Goal: Book appointment/travel/reservation

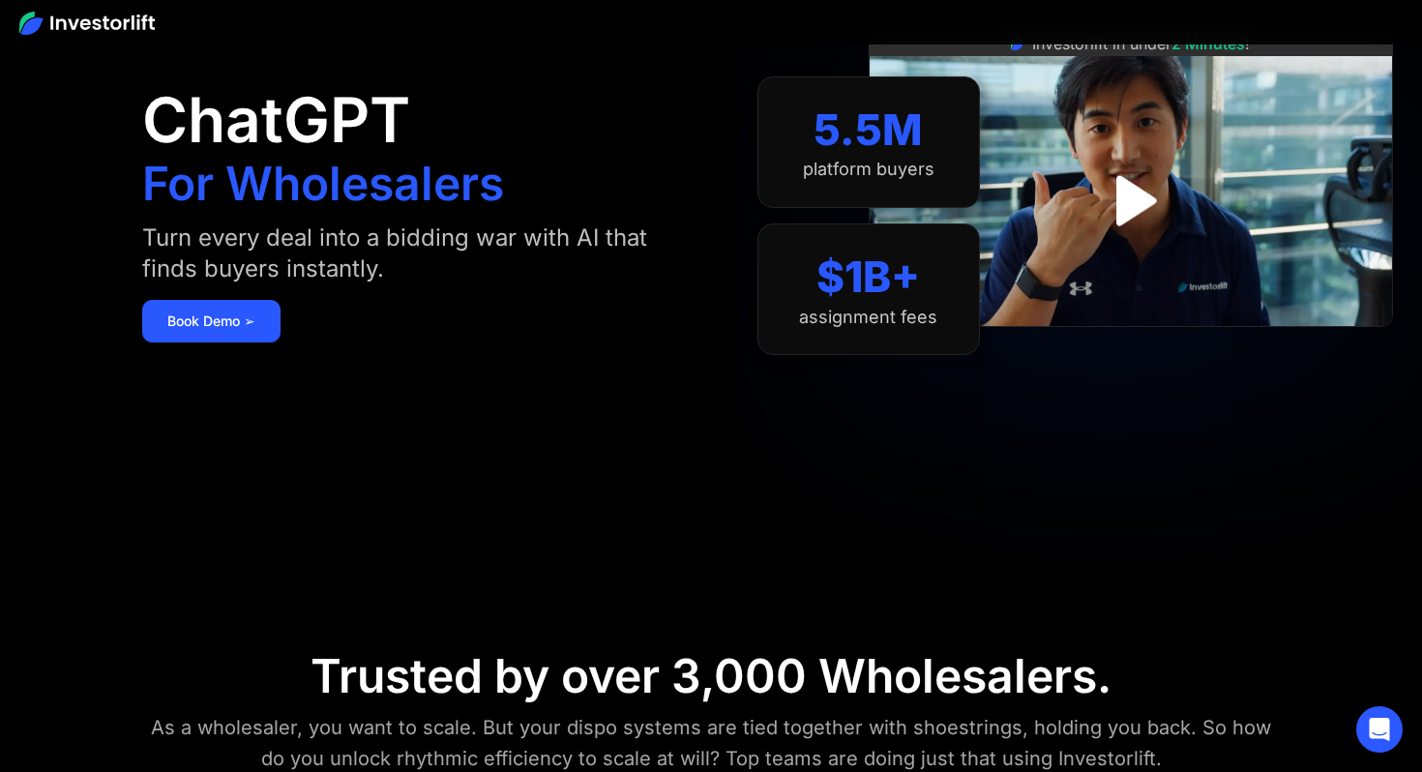
click at [496, 301] on div "ChatGPT For Wholesalers Turn every deal into a bidding war with AI that finds b…" at bounding box center [415, 216] width 547 height 656
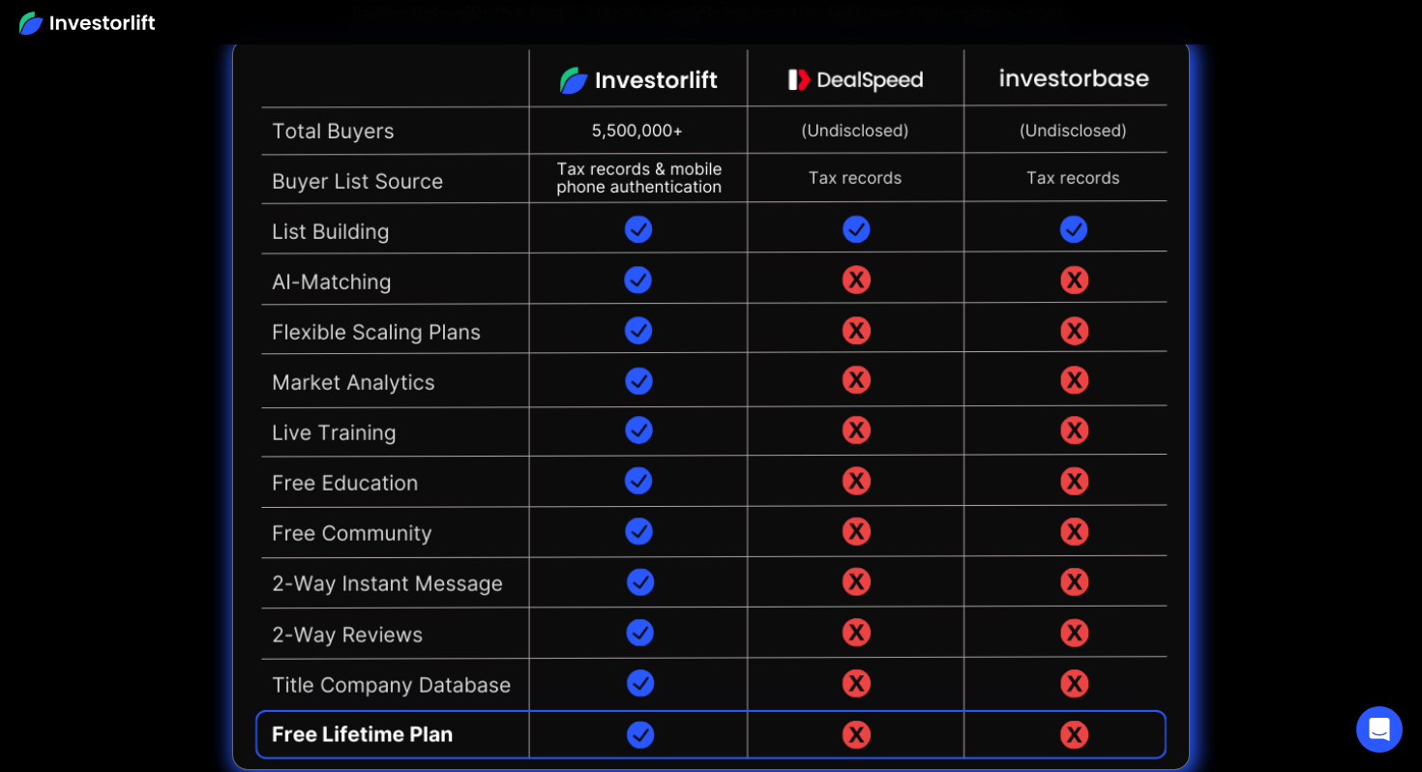
scroll to position [4538, 0]
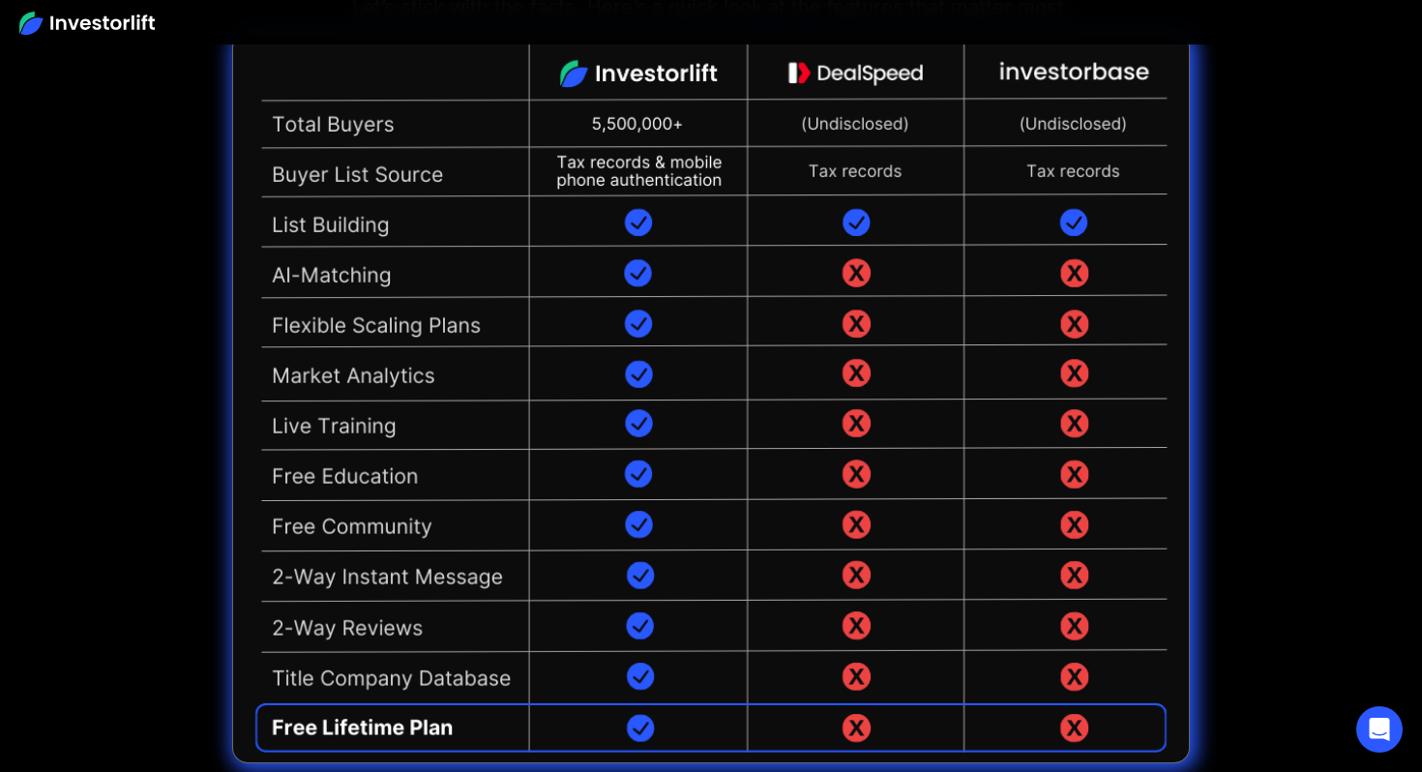
click at [853, 469] on img at bounding box center [711, 397] width 958 height 731
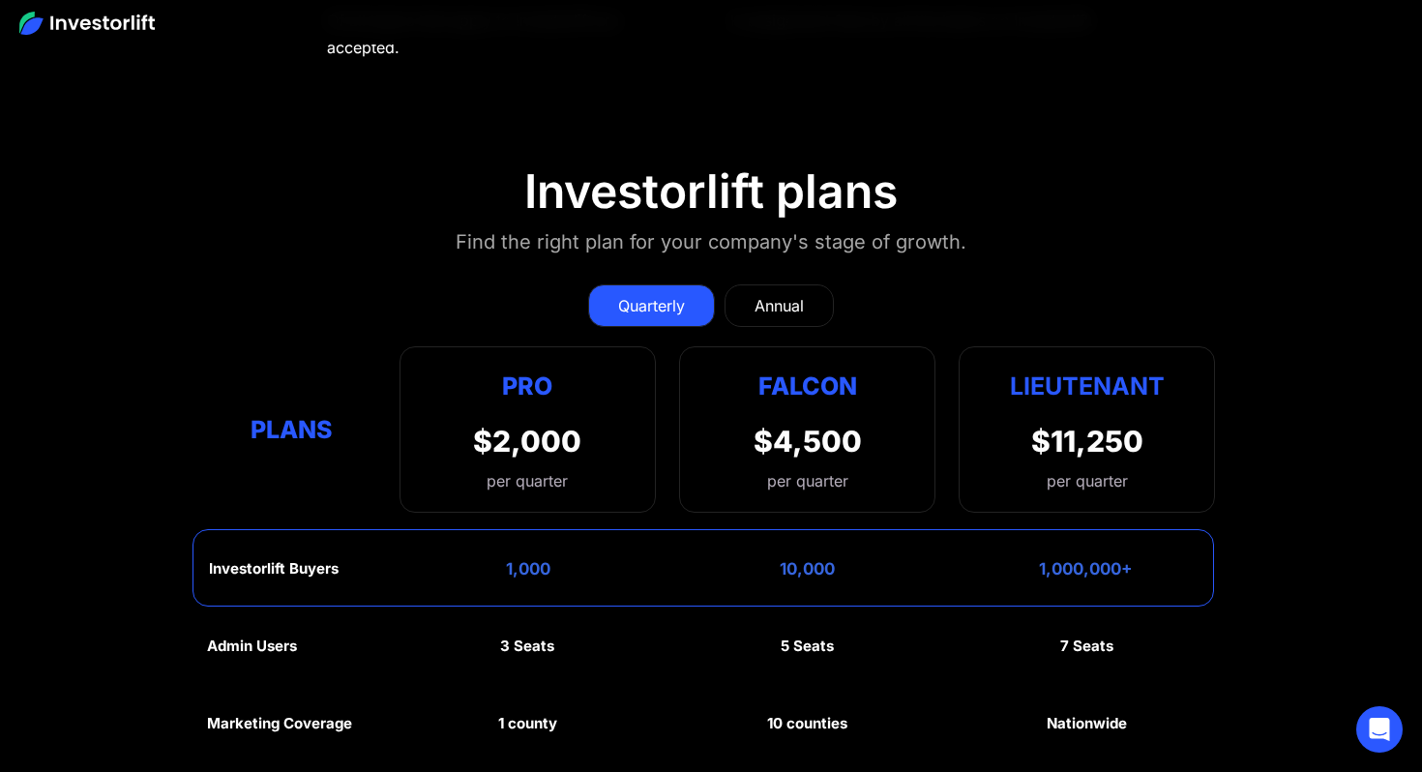
scroll to position [8507, 0]
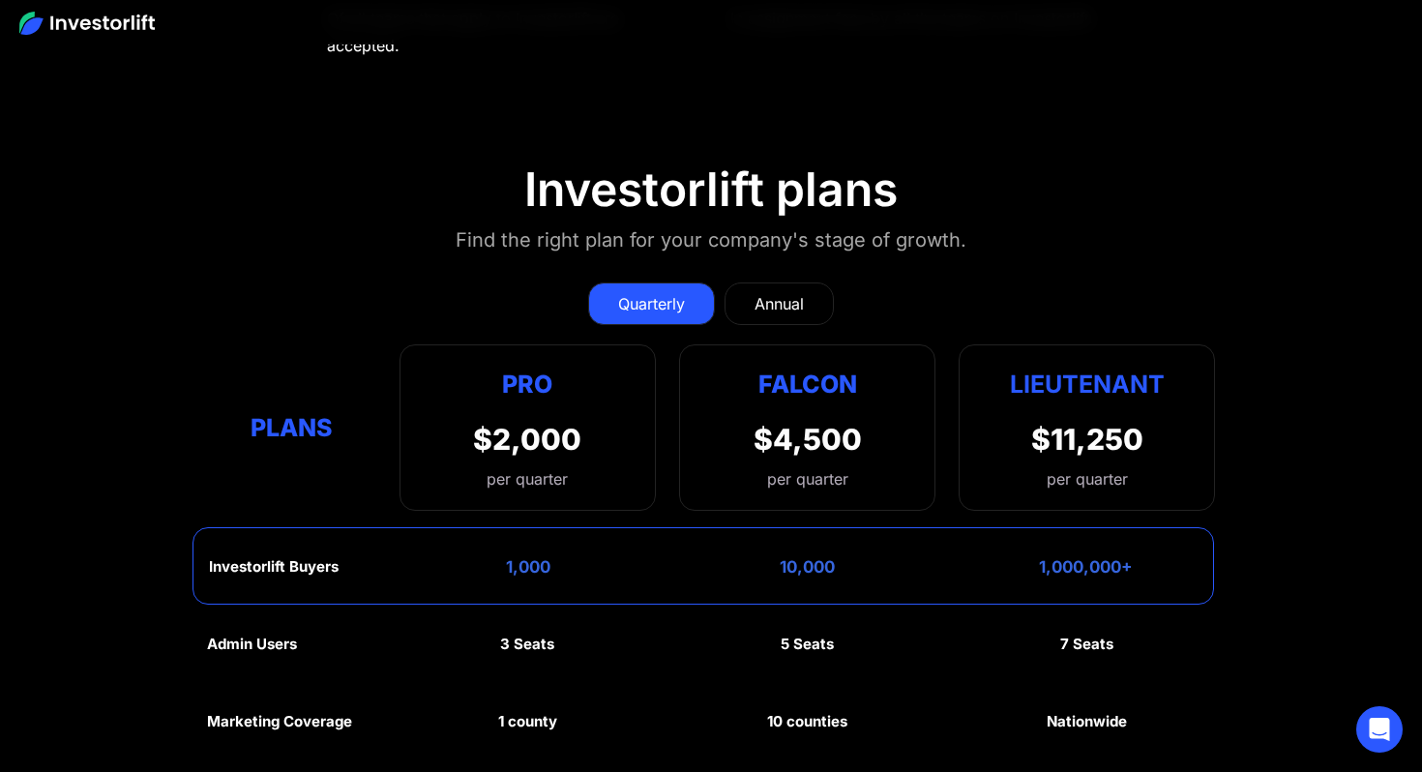
click at [768, 308] on div "Annual" at bounding box center [778, 303] width 49 height 23
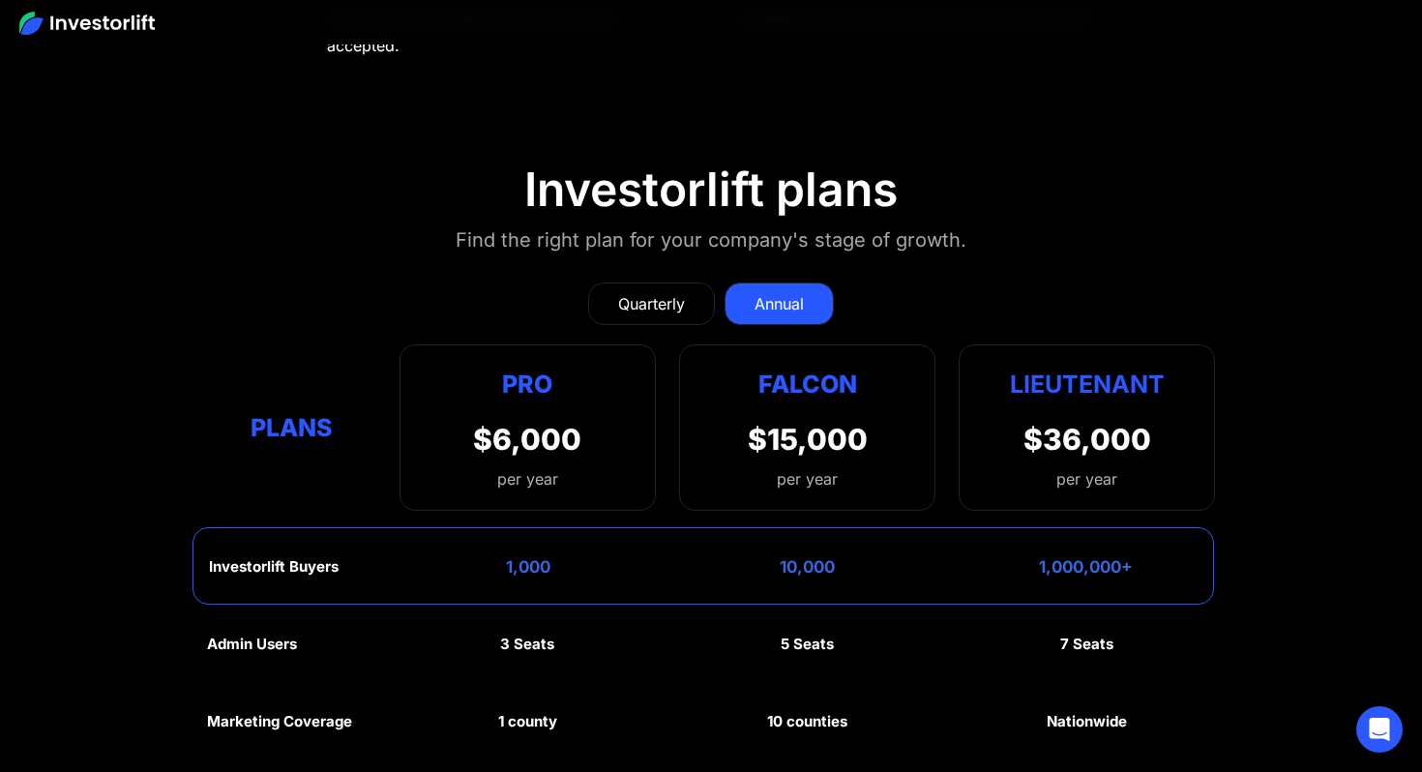
click at [677, 311] on div "Quarterly" at bounding box center [651, 303] width 67 height 23
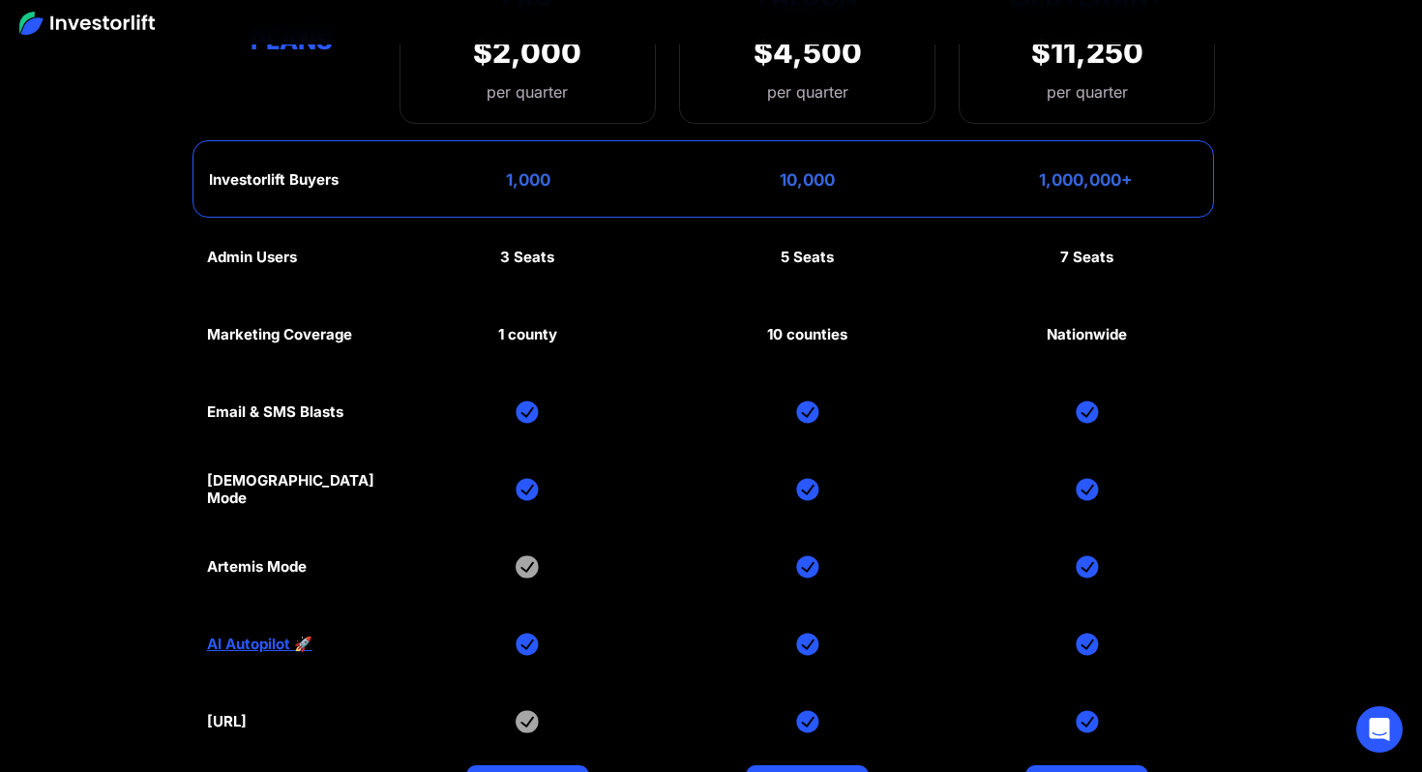
scroll to position [9011, 0]
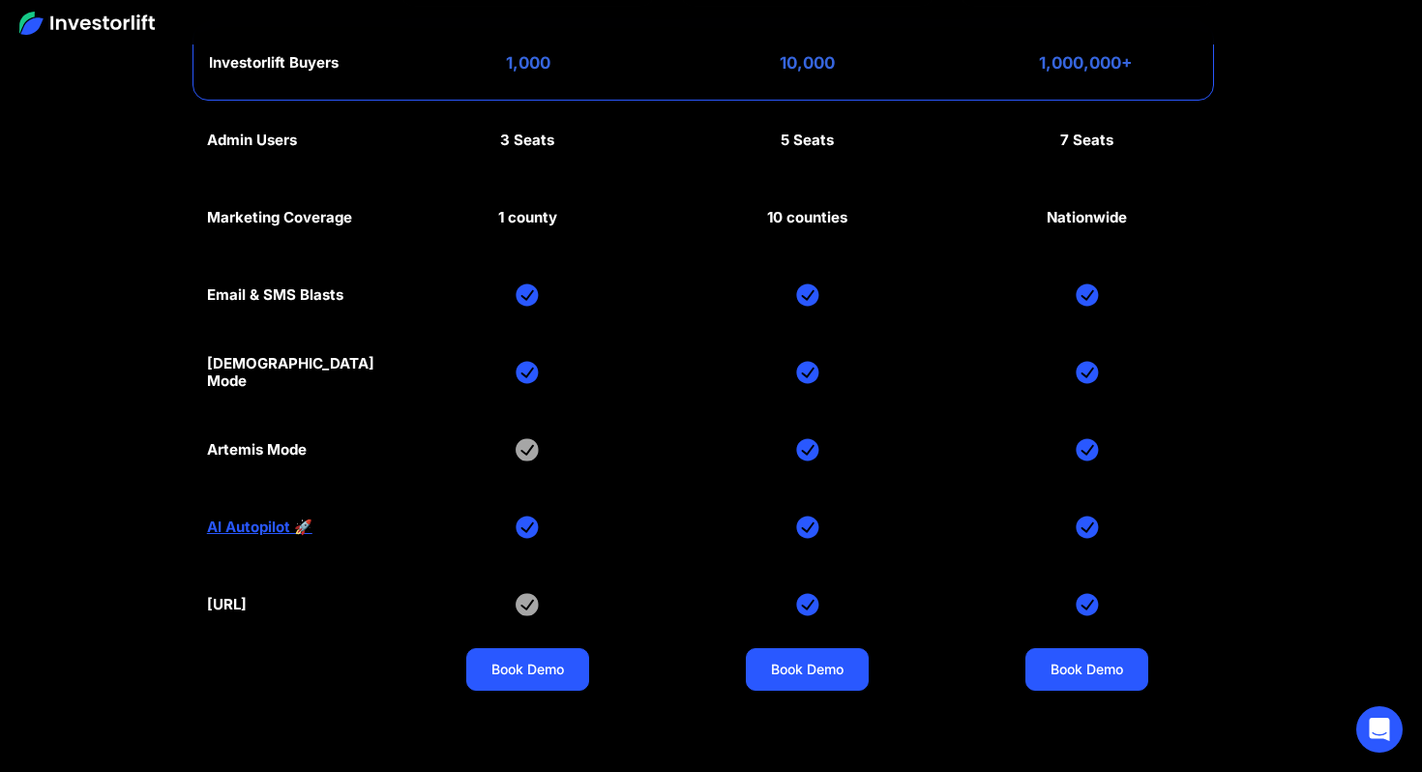
drag, startPoint x: 279, startPoint y: 597, endPoint x: 275, endPoint y: 540, distance: 57.3
click at [277, 567] on div "Admin Users 3 Seats 5 Seats 7 Seats Marketing Coverage 1 county 10 counties Nat…" at bounding box center [711, 411] width 1009 height 619
click at [257, 527] on link "AI Autopilot 🚀" at bounding box center [259, 526] width 105 height 17
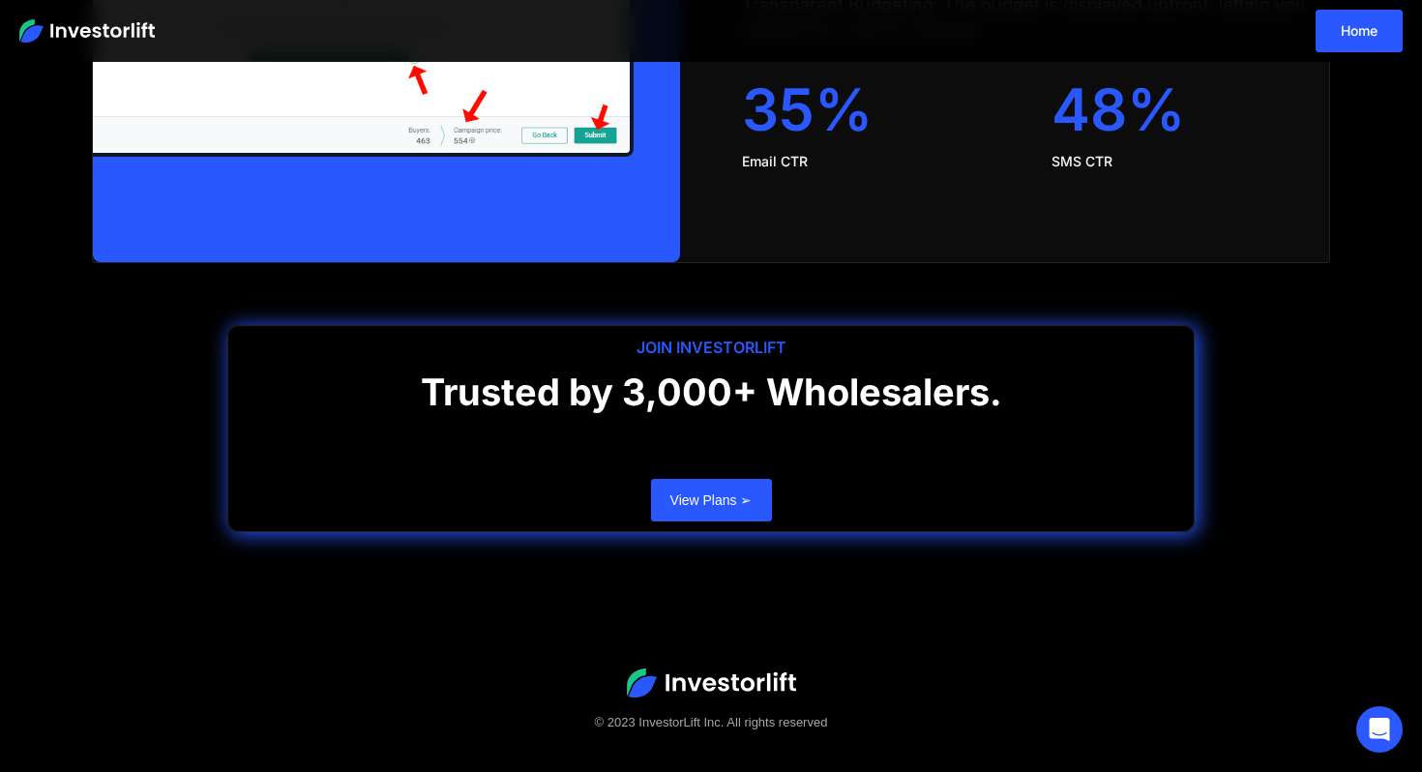
scroll to position [4014, 0]
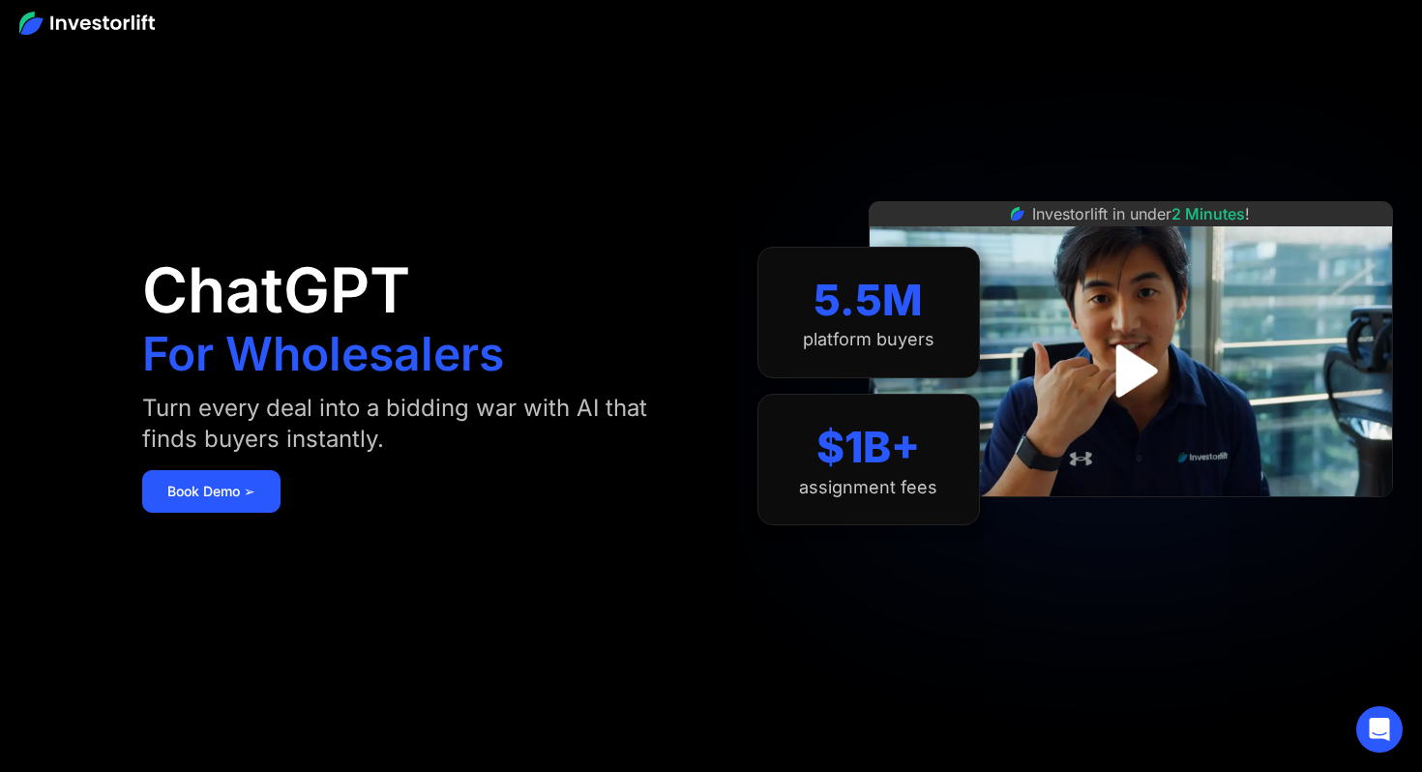
click at [571, 182] on div "ChatGPT For Wholesalers Turn every deal into a bidding war with AI that finds b…" at bounding box center [415, 386] width 547 height 656
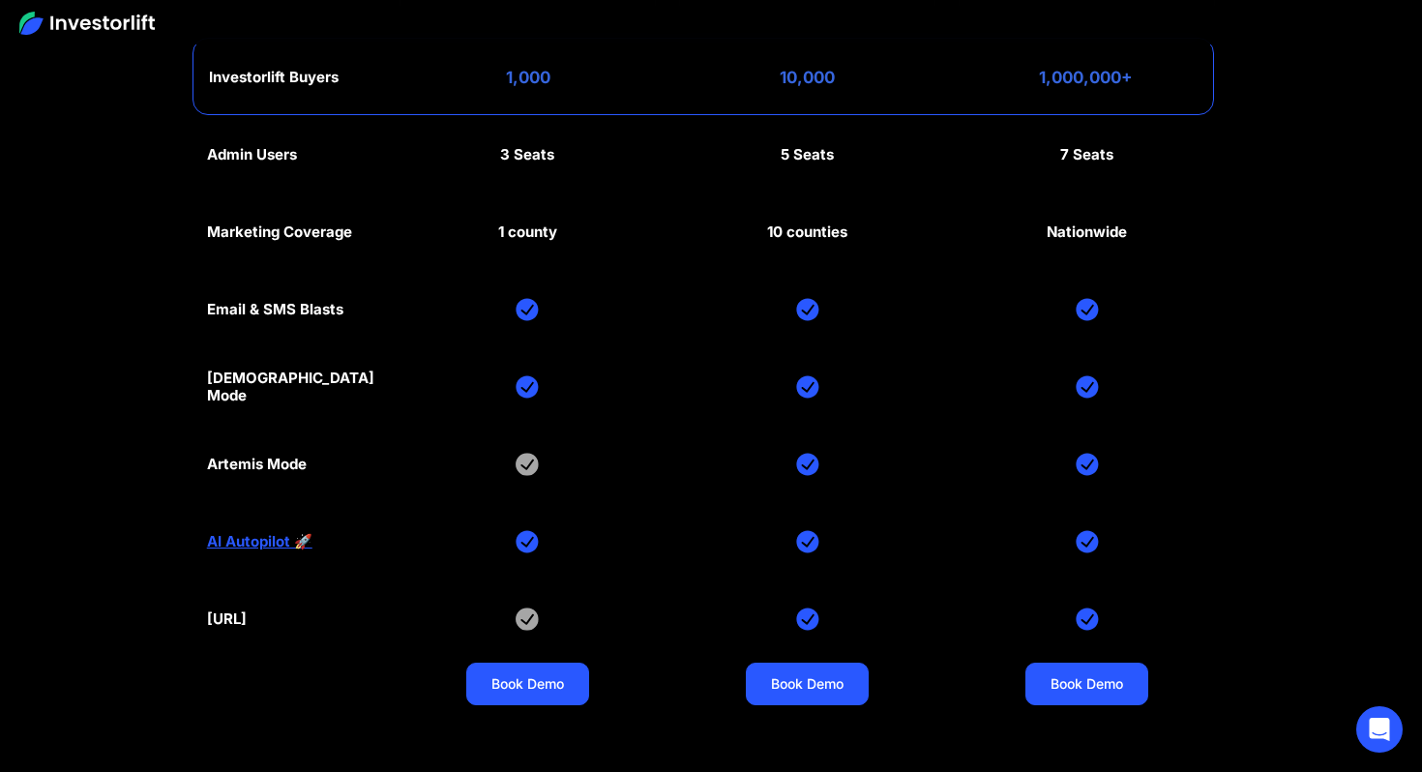
scroll to position [9043, 0]
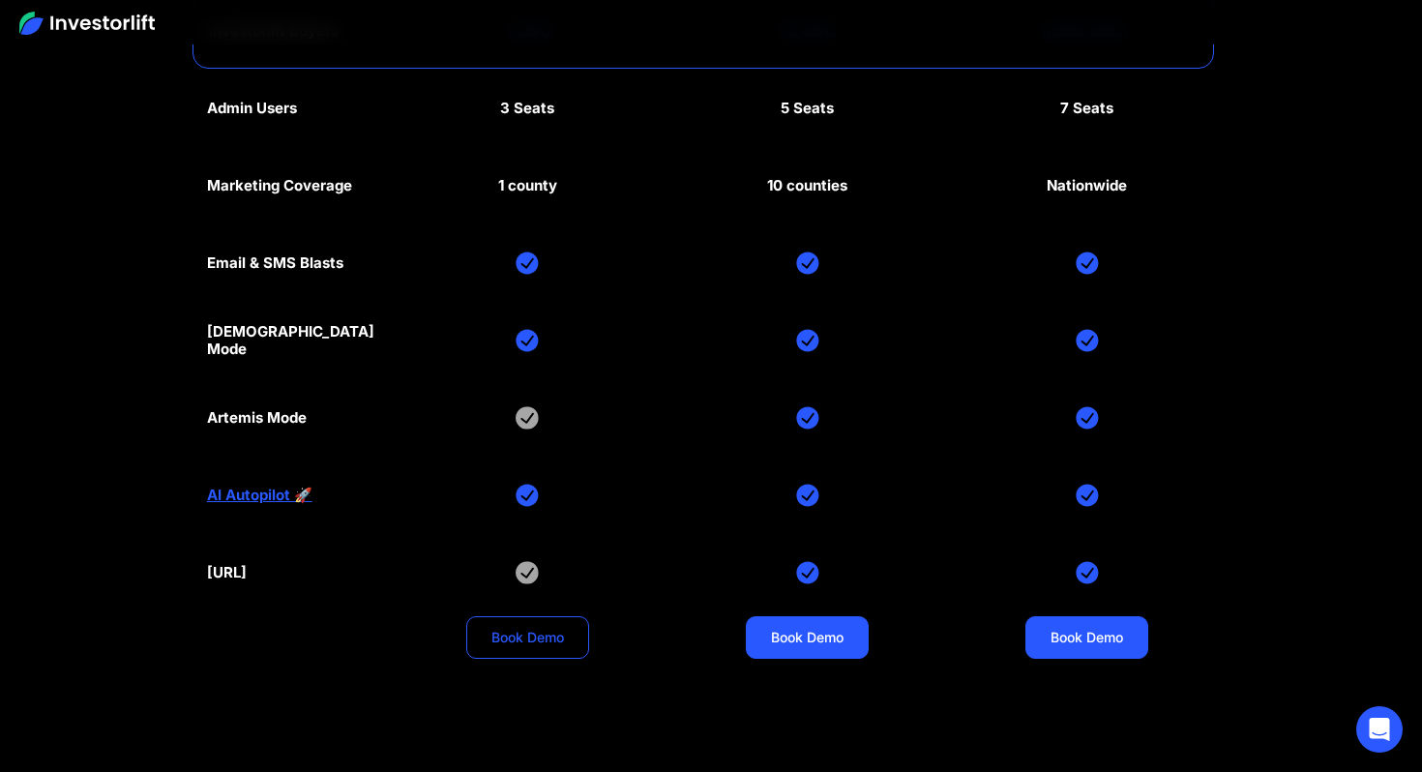
click at [525, 653] on link "Book Demo" at bounding box center [527, 637] width 123 height 43
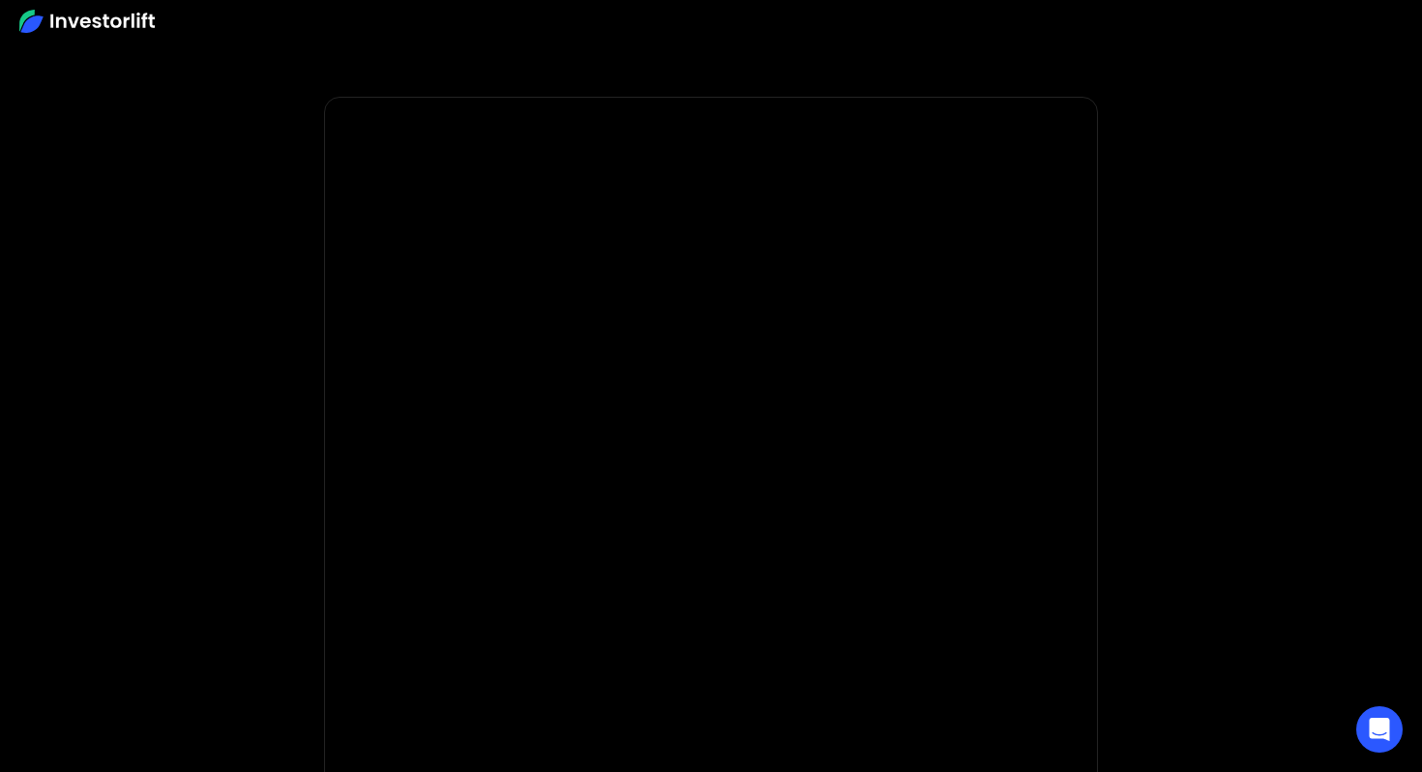
click at [91, 14] on img at bounding box center [86, 21] width 135 height 23
